Goal: Transaction & Acquisition: Purchase product/service

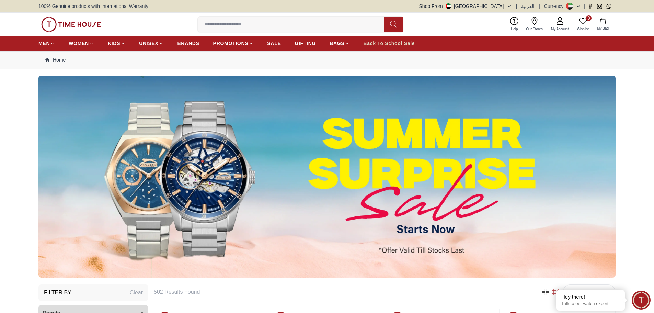
click at [383, 43] on span "Back To School Sale" at bounding box center [389, 43] width 52 height 7
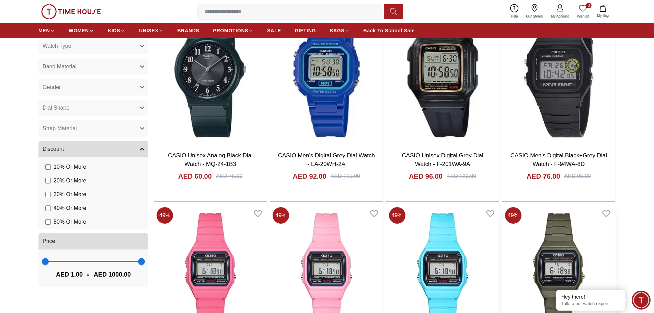
scroll to position [446, 0]
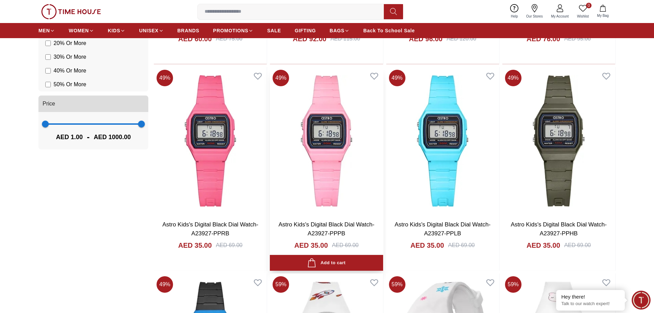
click at [332, 163] on img at bounding box center [326, 141] width 113 height 148
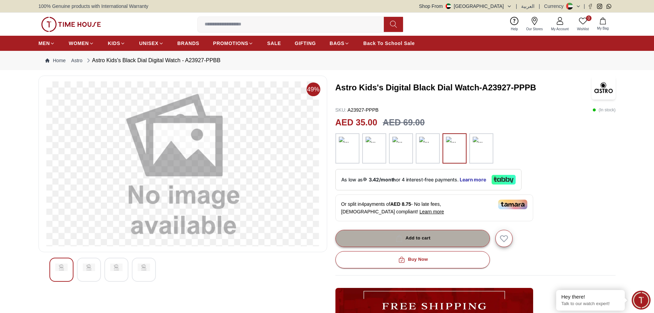
click at [416, 239] on div "Add to cart" at bounding box center [413, 238] width 36 height 8
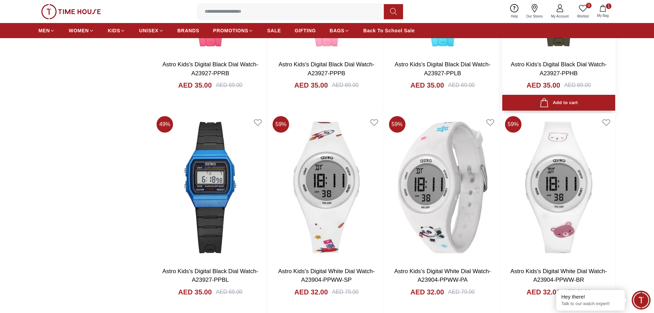
scroll to position [503, 0]
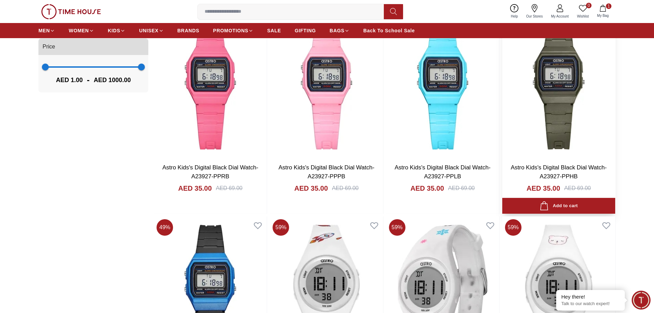
click at [558, 132] on img at bounding box center [558, 84] width 113 height 148
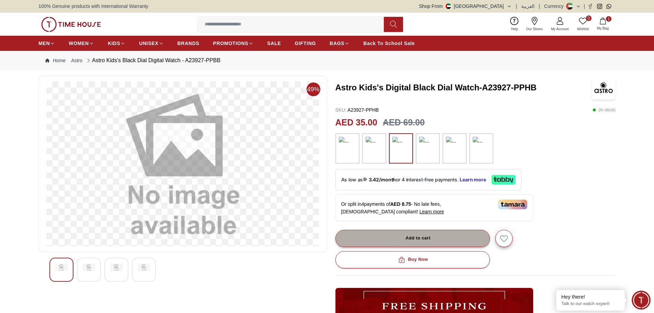
click at [410, 239] on div "Add to cart" at bounding box center [413, 238] width 36 height 8
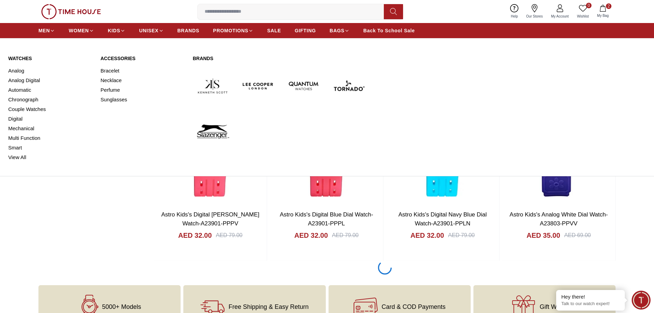
scroll to position [732, 0]
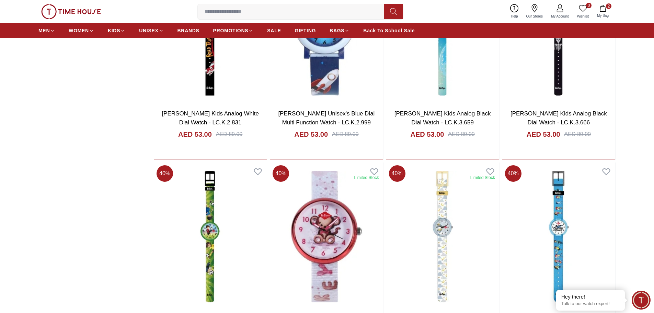
scroll to position [1900, 0]
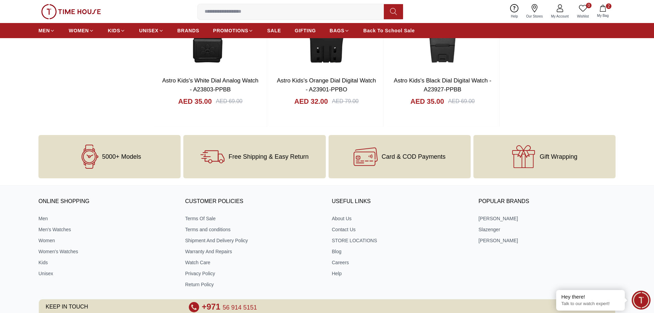
scroll to position [2312, 0]
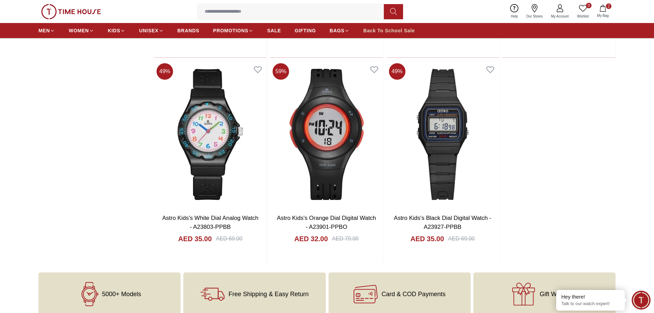
click at [377, 32] on span "Back To School Sale" at bounding box center [389, 30] width 52 height 7
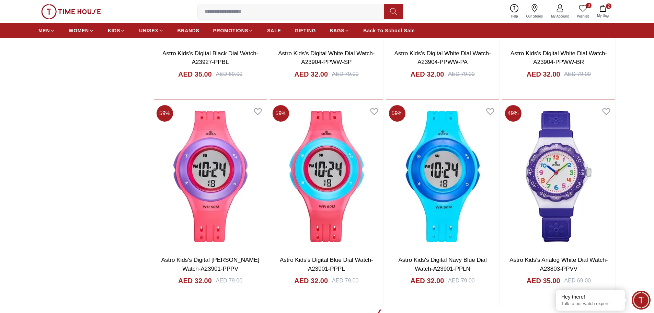
scroll to position [927, 0]
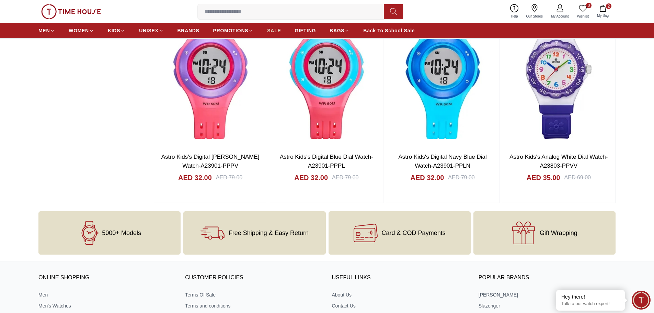
click at [277, 31] on span "SALE" at bounding box center [274, 30] width 14 height 7
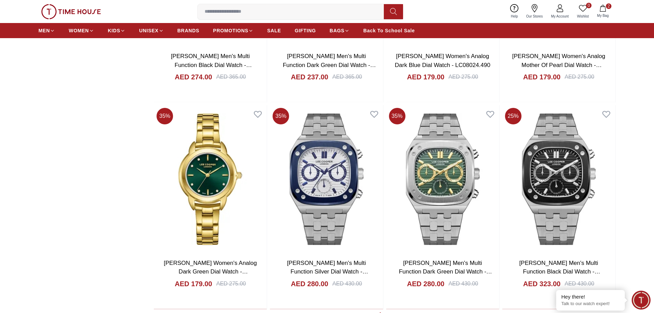
scroll to position [1133, 0]
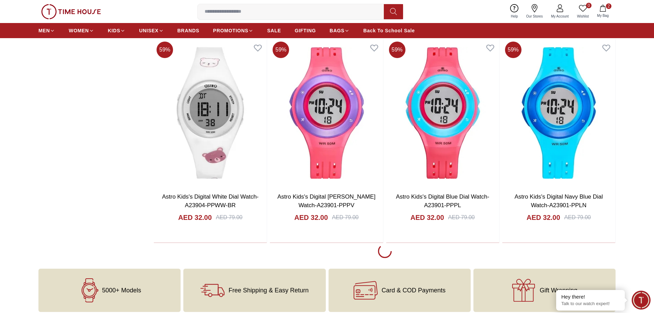
scroll to position [2232, 0]
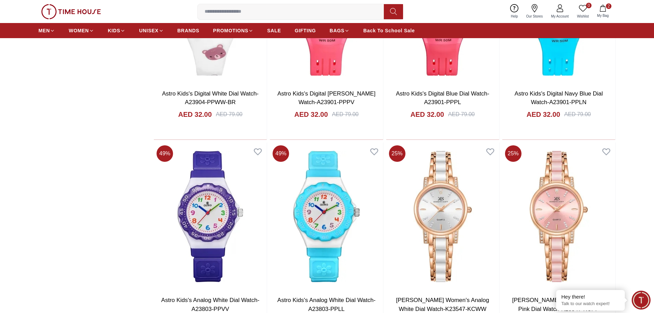
scroll to position [2198, 0]
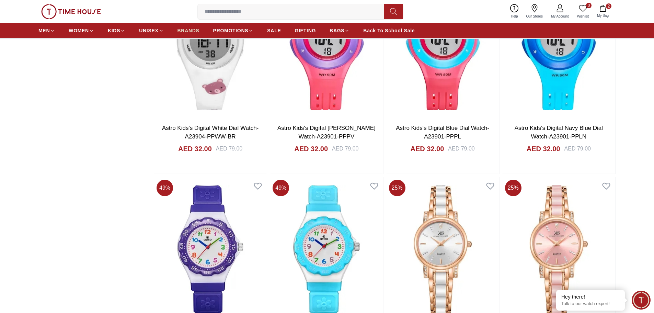
click at [187, 32] on span "BRANDS" at bounding box center [189, 30] width 22 height 7
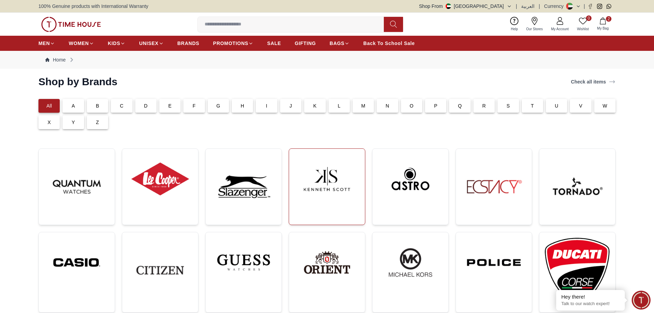
click at [330, 185] on img at bounding box center [327, 178] width 65 height 49
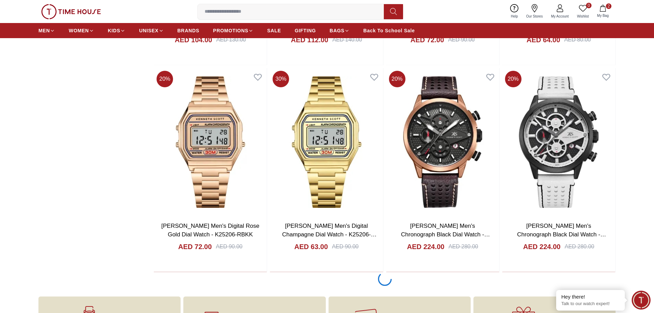
scroll to position [1271, 0]
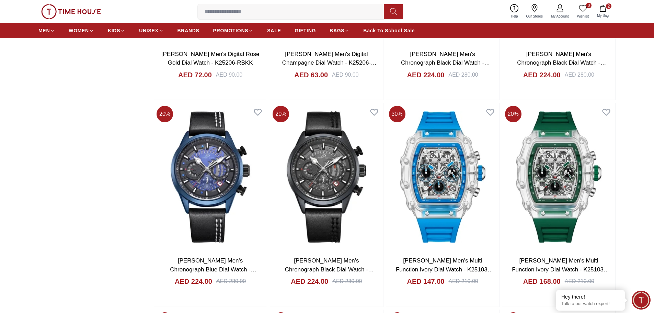
scroll to position [1442, 0]
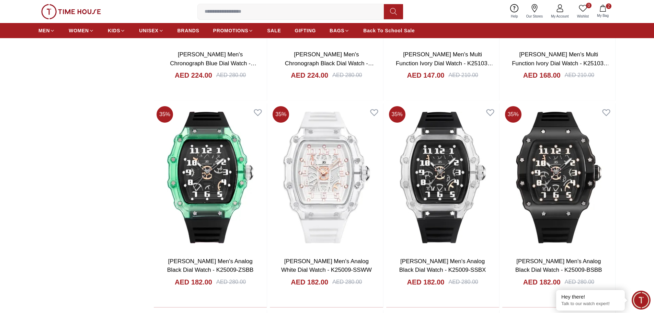
scroll to position [1648, 0]
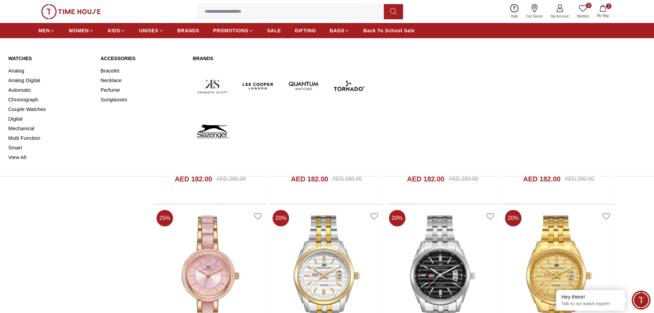
click at [205, 87] on img at bounding box center [213, 86] width 40 height 40
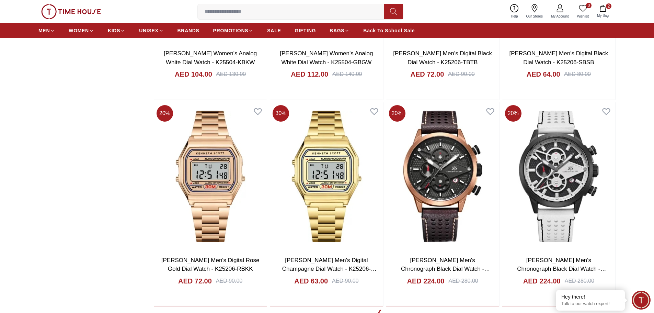
scroll to position [1236, 0]
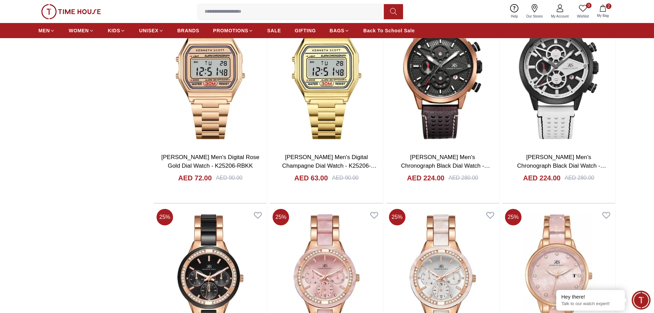
scroll to position [1374, 0]
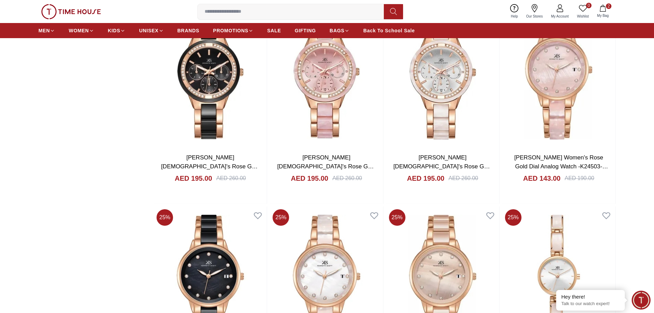
scroll to position [1545, 0]
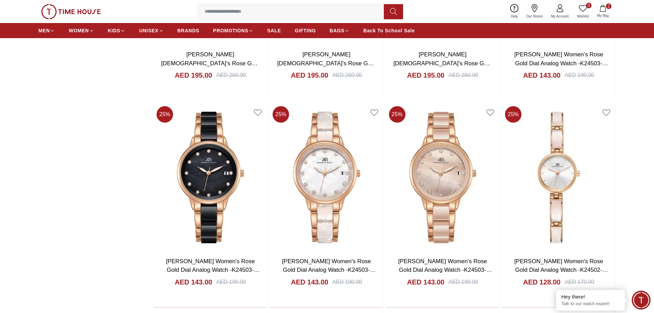
scroll to position [1236, 0]
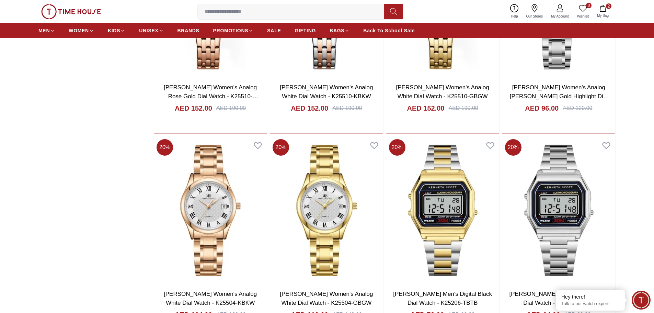
scroll to position [858, 0]
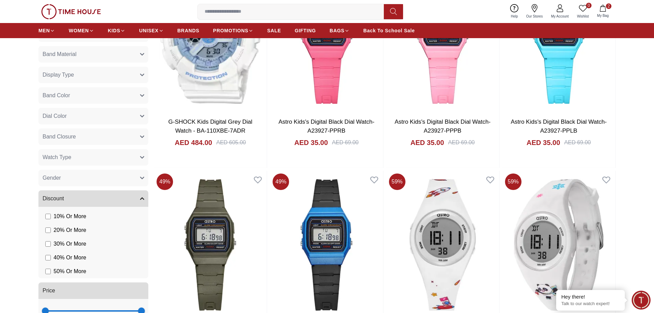
scroll to position [206, 0]
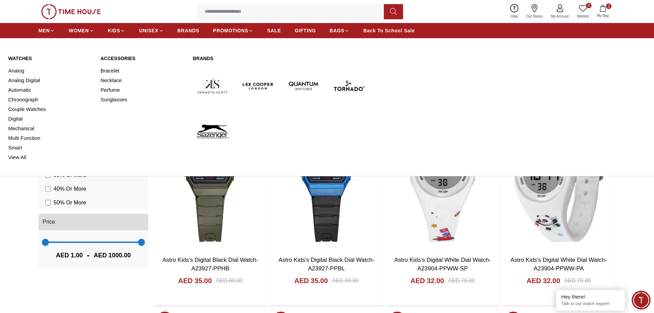
click at [209, 88] on img at bounding box center [213, 86] width 40 height 40
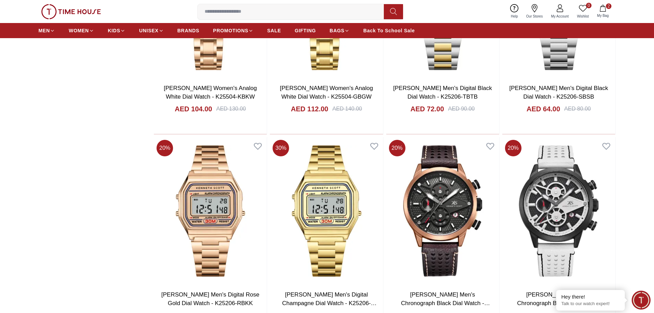
scroll to position [1202, 0]
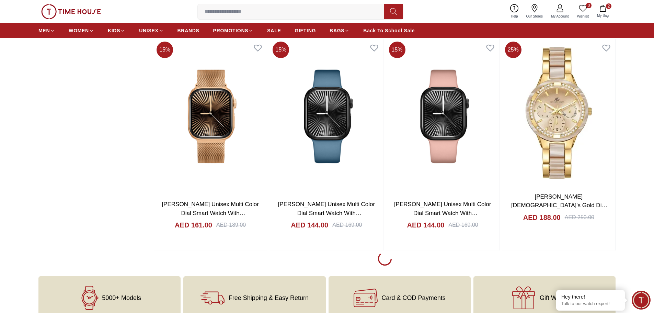
scroll to position [3400, 0]
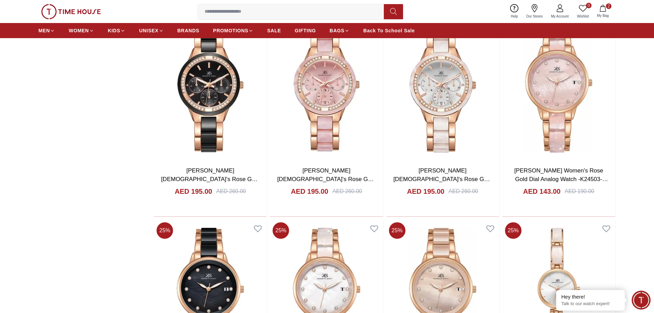
scroll to position [3640, 0]
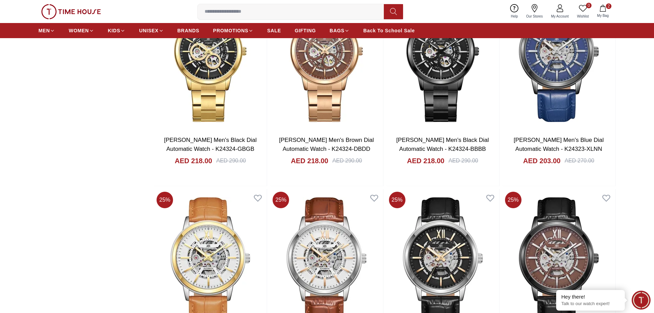
scroll to position [5323, 0]
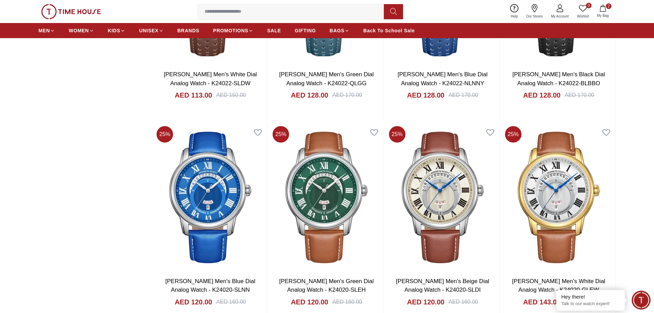
scroll to position [6627, 0]
